Goal: Navigation & Orientation: Find specific page/section

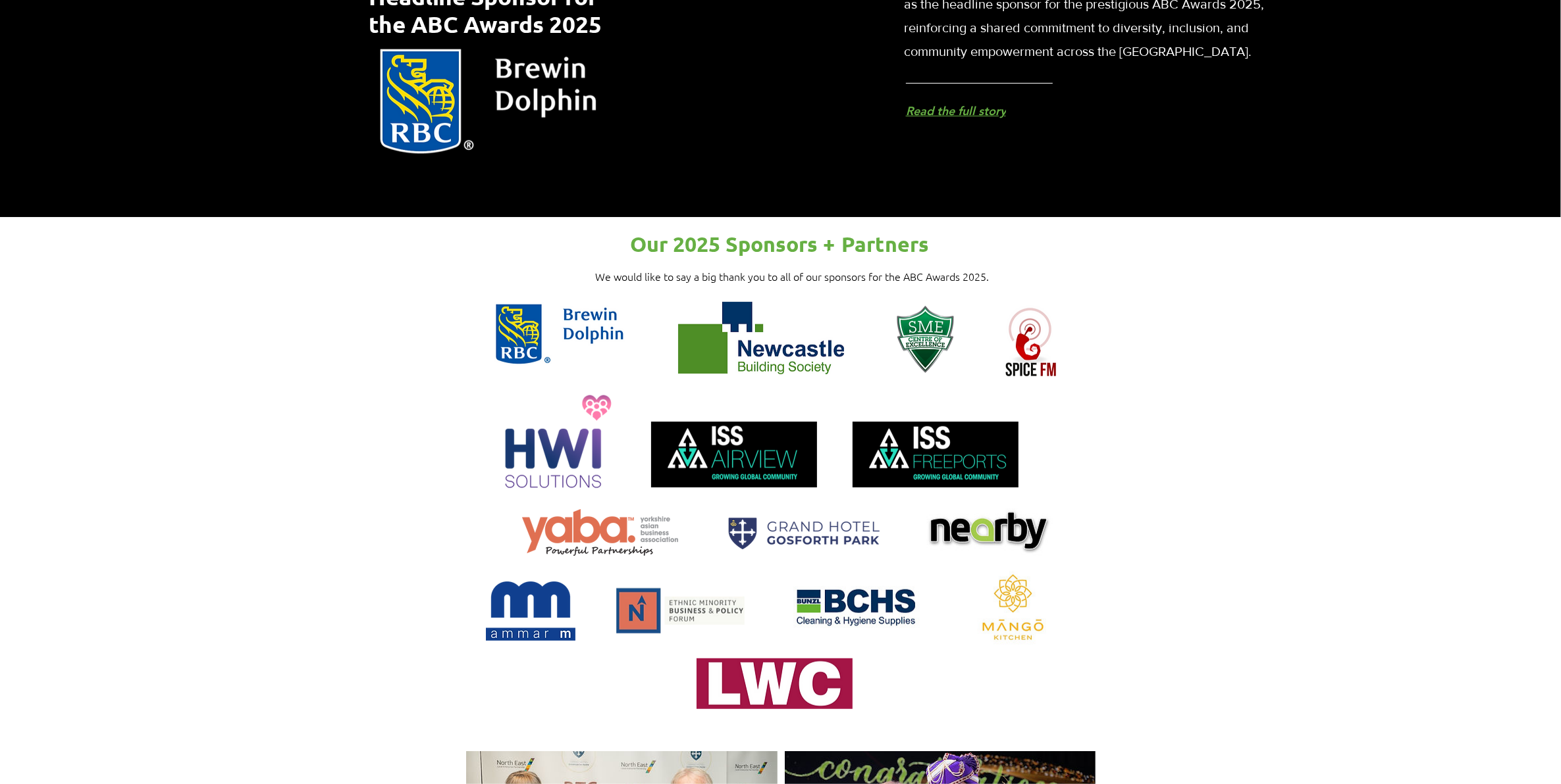
scroll to position [1117, 0]
